Goal: Task Accomplishment & Management: Use online tool/utility

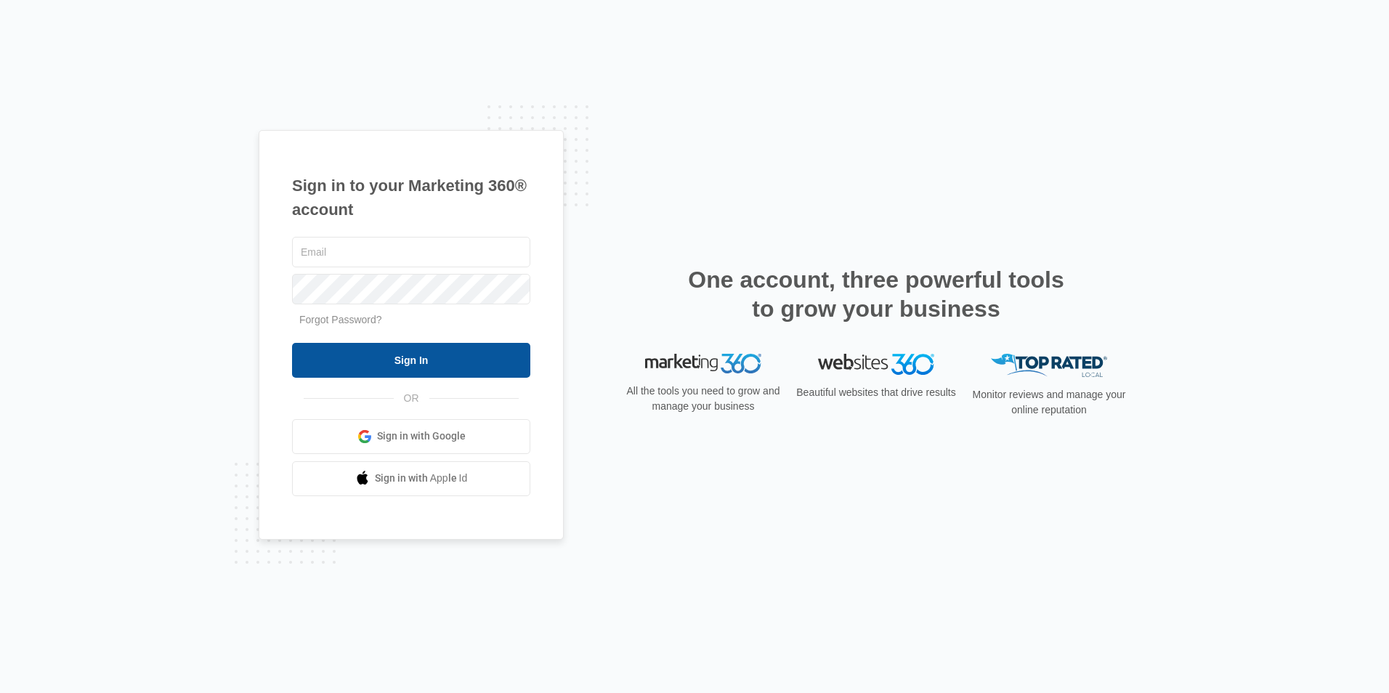
type input "[PERSON_NAME][EMAIL_ADDRESS][DOMAIN_NAME]"
click at [459, 346] on input "Sign In" at bounding box center [411, 360] width 238 height 35
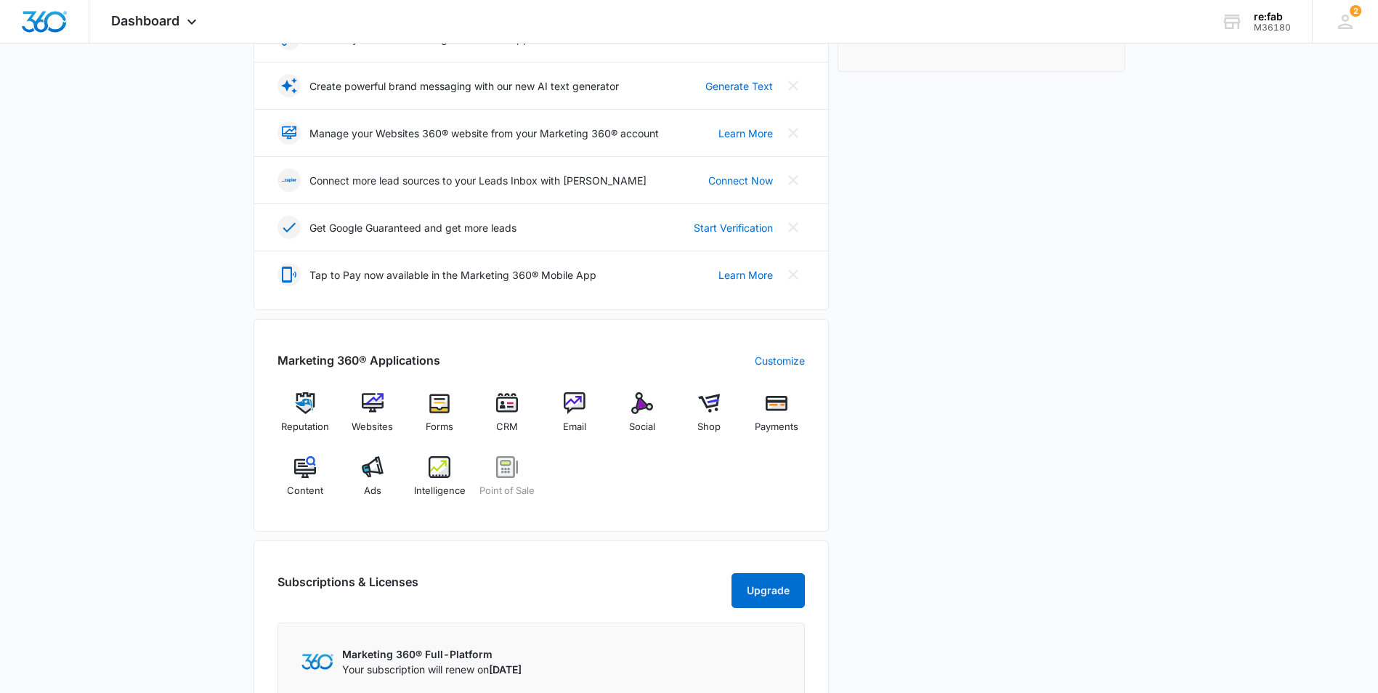
scroll to position [291, 0]
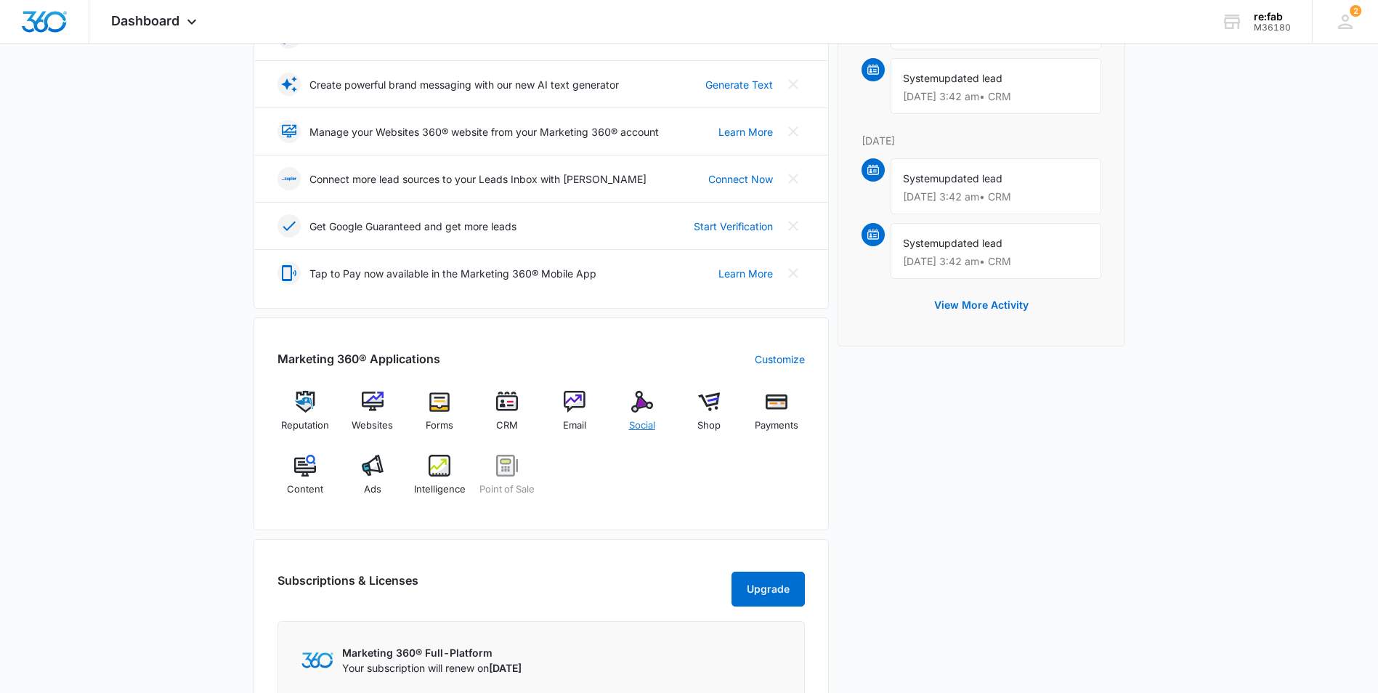
click at [642, 405] on img at bounding box center [642, 402] width 22 height 22
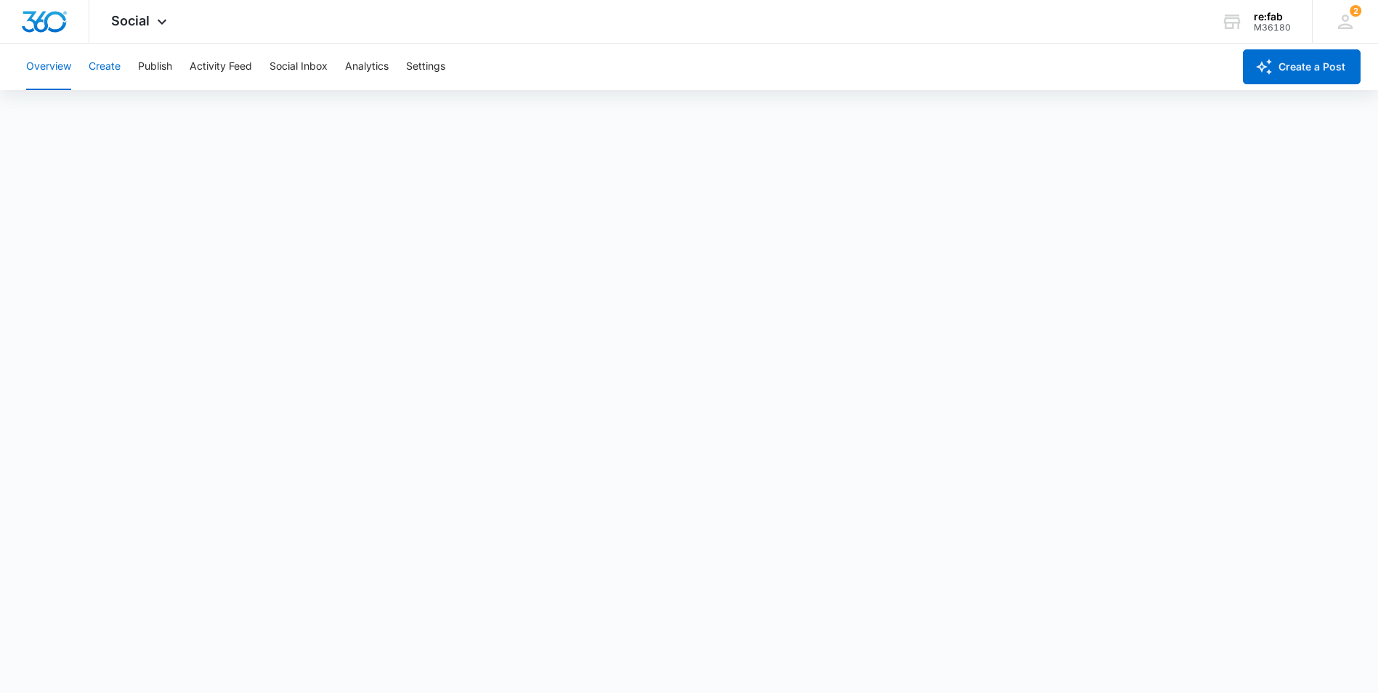
click at [116, 68] on button "Create" at bounding box center [105, 67] width 32 height 46
click at [165, 65] on button "Publish" at bounding box center [155, 67] width 34 height 46
